Goal: Check status: Check status

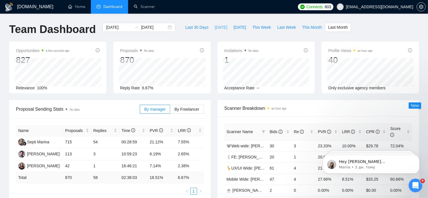
click at [215, 26] on span "[DATE]" at bounding box center [221, 27] width 13 height 6
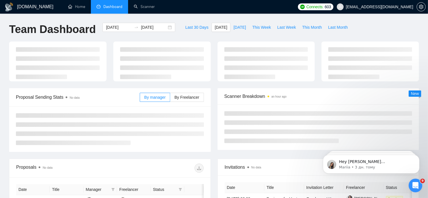
type input "2025-08-14"
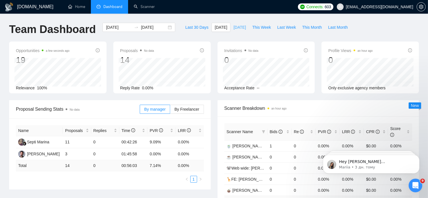
click at [234, 28] on span "[DATE]" at bounding box center [240, 27] width 13 height 6
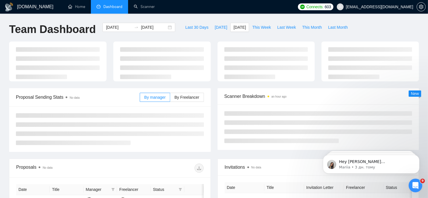
type input "2025-08-13"
